Goal: Task Accomplishment & Management: Use online tool/utility

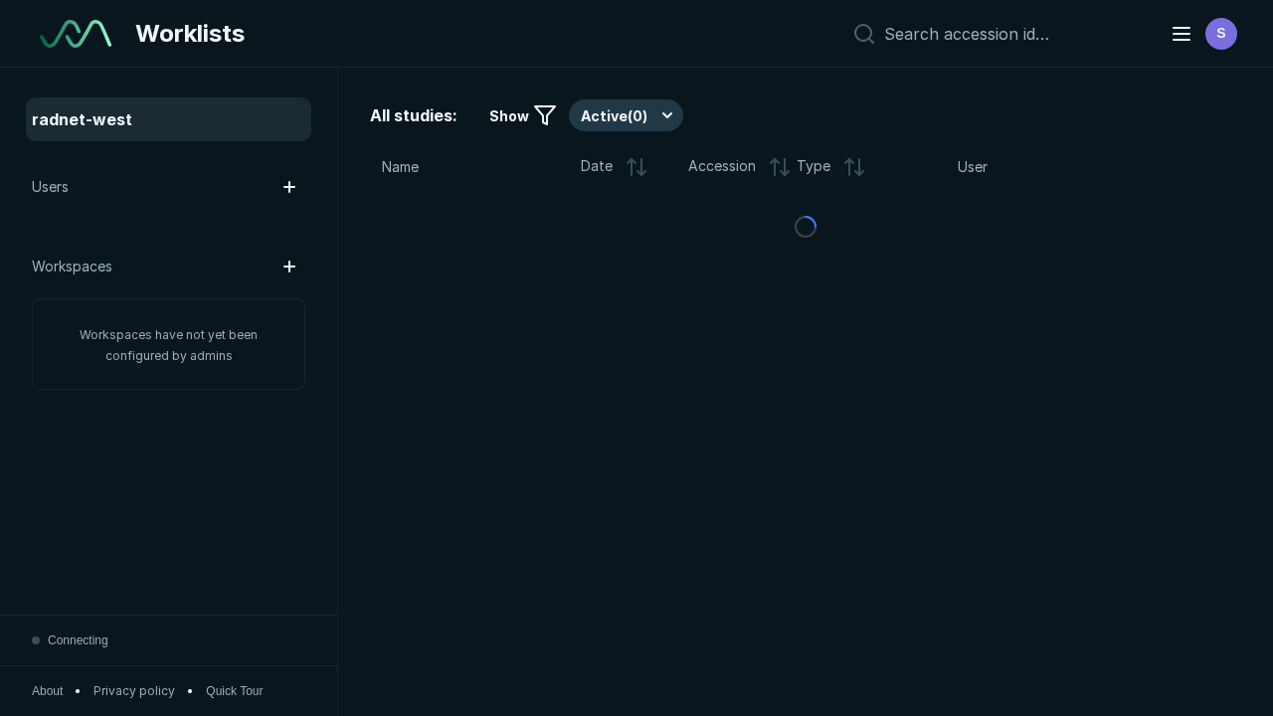
scroll to position [5430, 8283]
